Goal: Navigation & Orientation: Find specific page/section

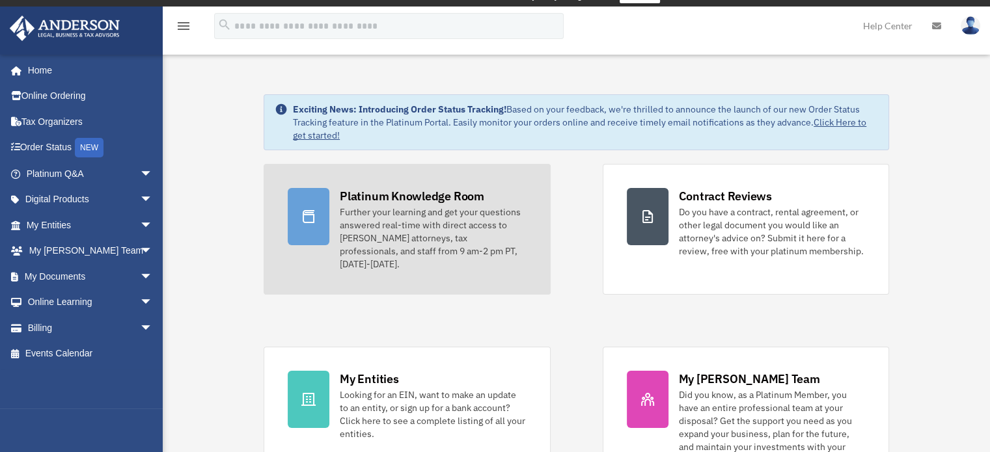
scroll to position [130, 0]
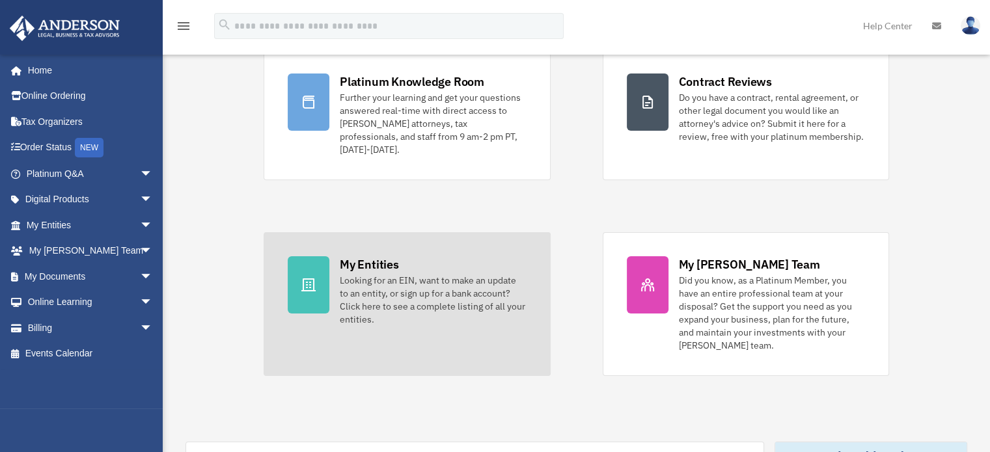
click at [354, 257] on div "My Entities" at bounding box center [369, 265] width 59 height 16
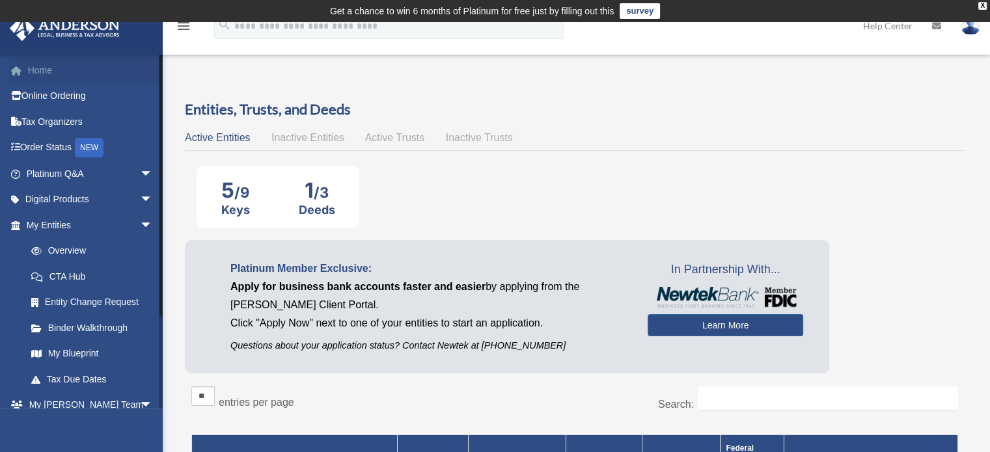
click at [42, 72] on link "Home" at bounding box center [90, 70] width 163 height 26
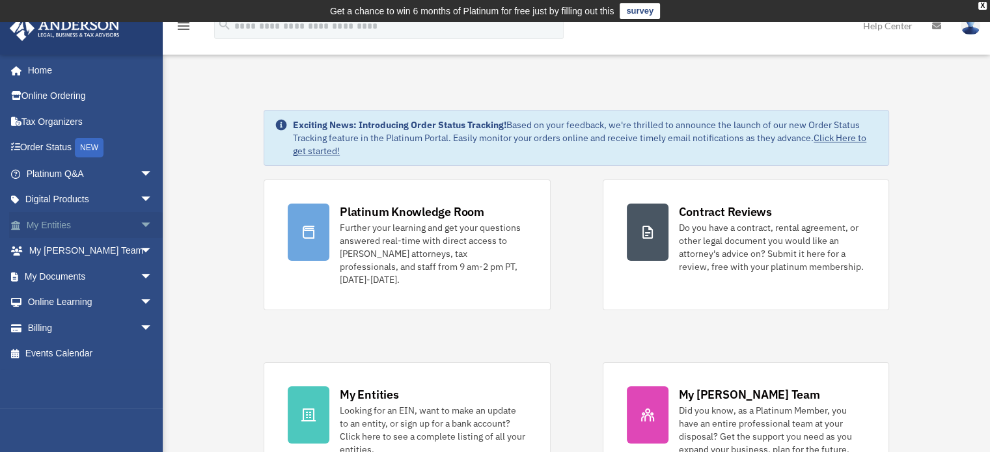
click at [140, 223] on span "arrow_drop_down" at bounding box center [153, 225] width 26 height 27
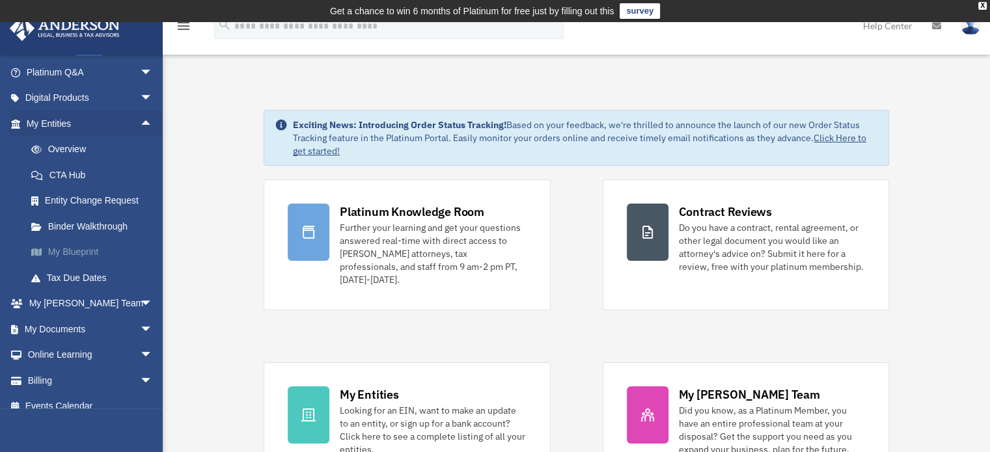
scroll to position [115, 0]
